Goal: Task Accomplishment & Management: Manage account settings

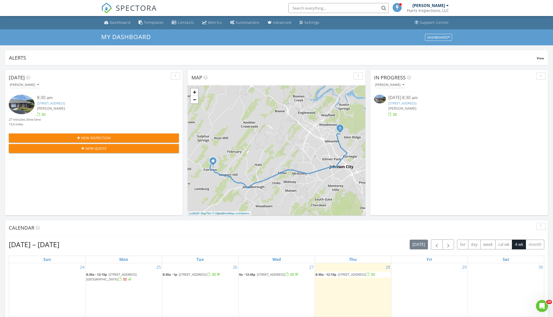
scroll to position [107, 0]
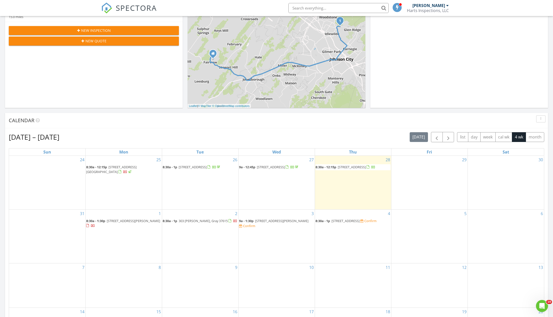
click at [356, 166] on span "2425 E Lakeview Dr, Johnson City 37601" at bounding box center [351, 167] width 28 height 5
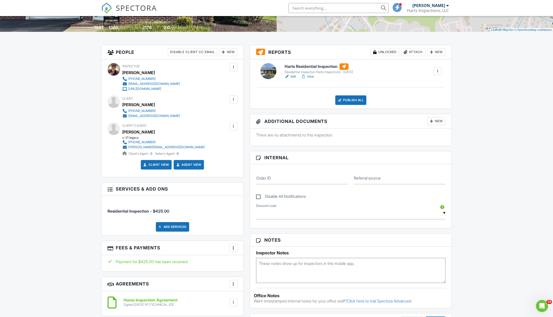
scroll to position [92, 0]
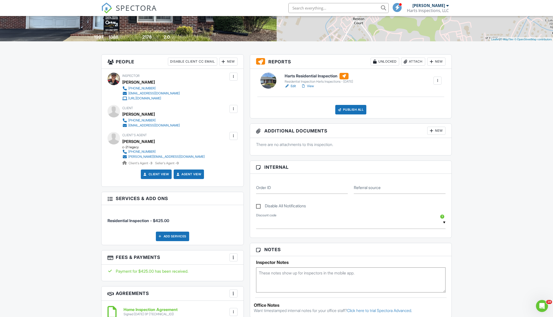
click at [292, 84] on link "Edit" at bounding box center [289, 86] width 11 height 5
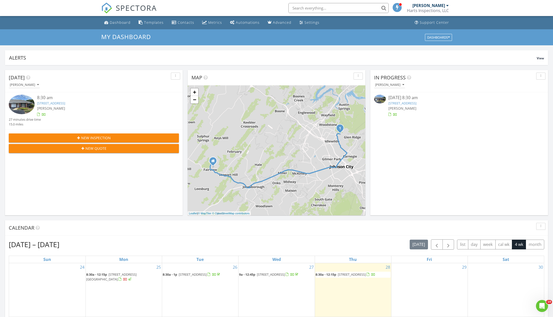
scroll to position [106, 0]
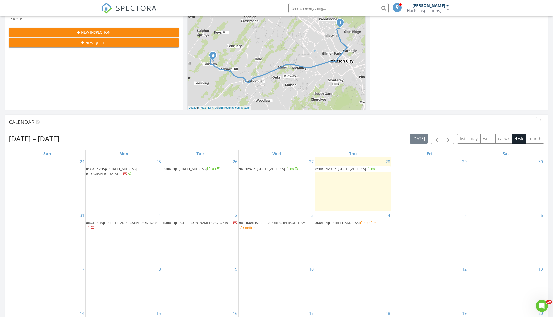
click at [358, 168] on span "[STREET_ADDRESS]" at bounding box center [351, 168] width 28 height 5
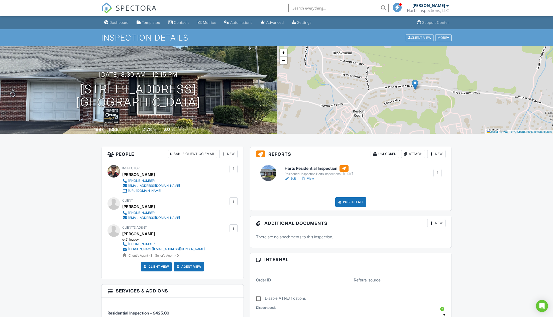
click at [312, 177] on link "View" at bounding box center [307, 178] width 13 height 5
